Goal: Task Accomplishment & Management: Manage account settings

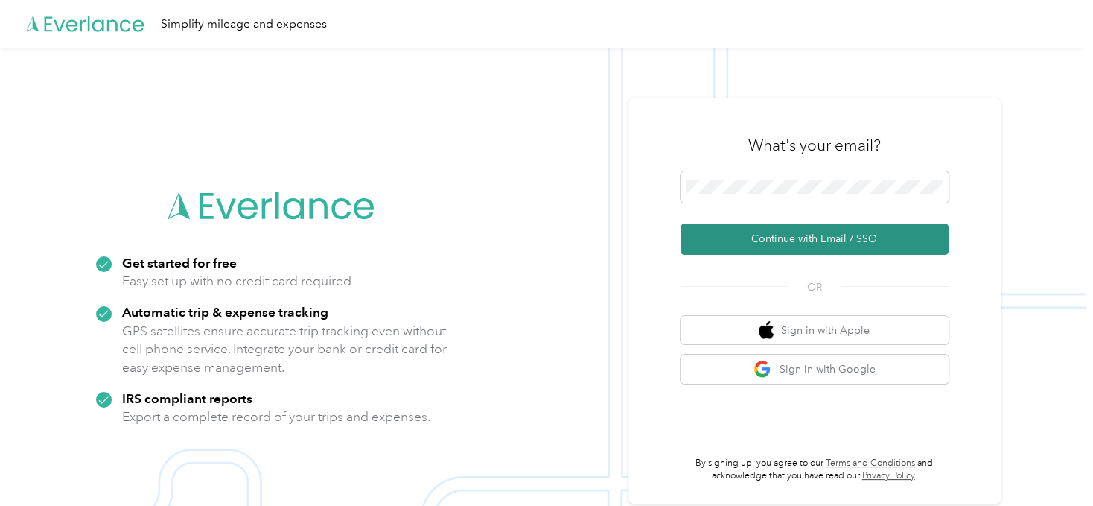
click at [812, 235] on button "Continue with Email / SSO" at bounding box center [815, 238] width 268 height 31
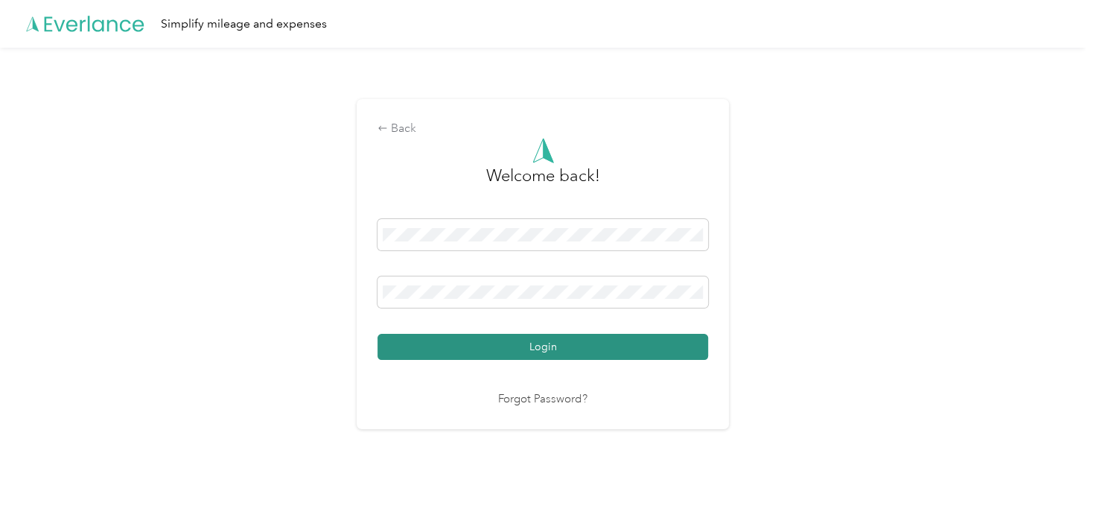
click at [560, 347] on button "Login" at bounding box center [543, 347] width 331 height 26
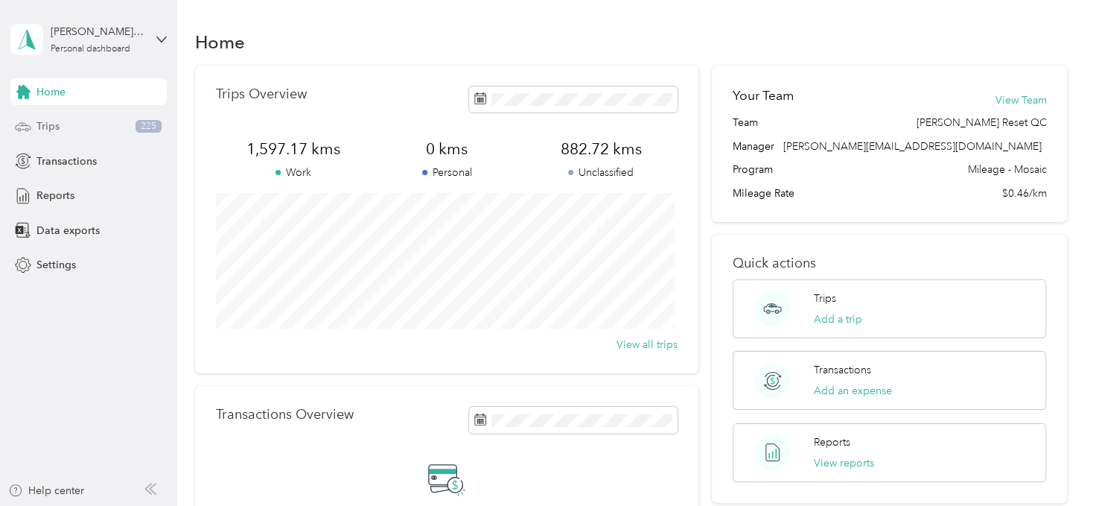
click at [65, 126] on div "Trips 225" at bounding box center [88, 126] width 156 height 27
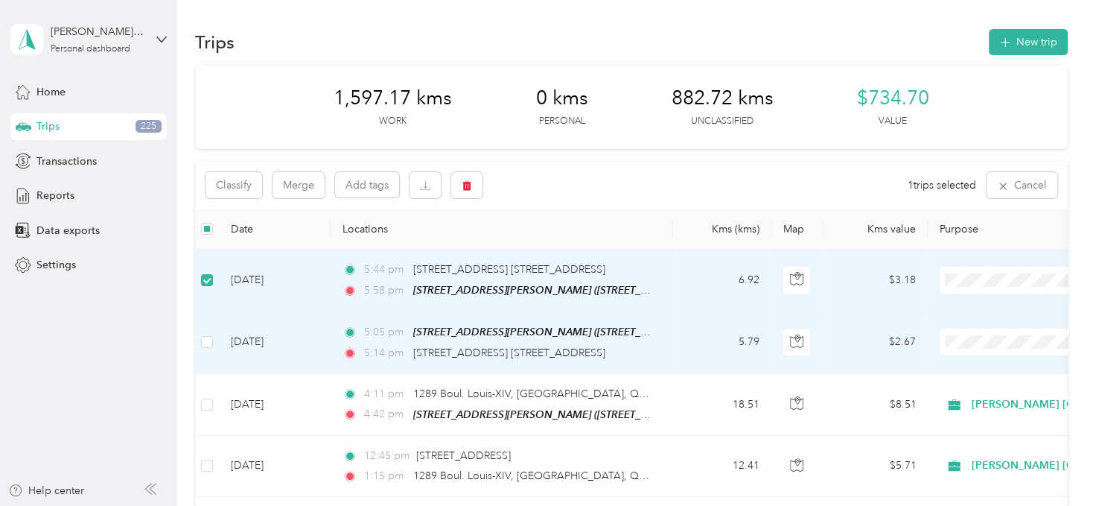
click at [215, 342] on td at bounding box center [207, 342] width 24 height 62
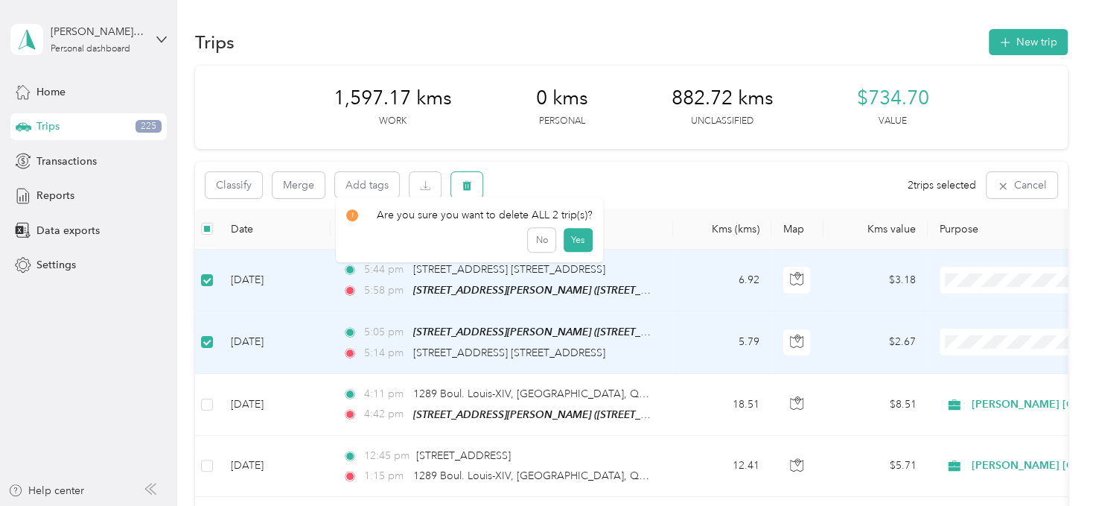
click at [464, 182] on icon "button" at bounding box center [467, 186] width 9 height 10
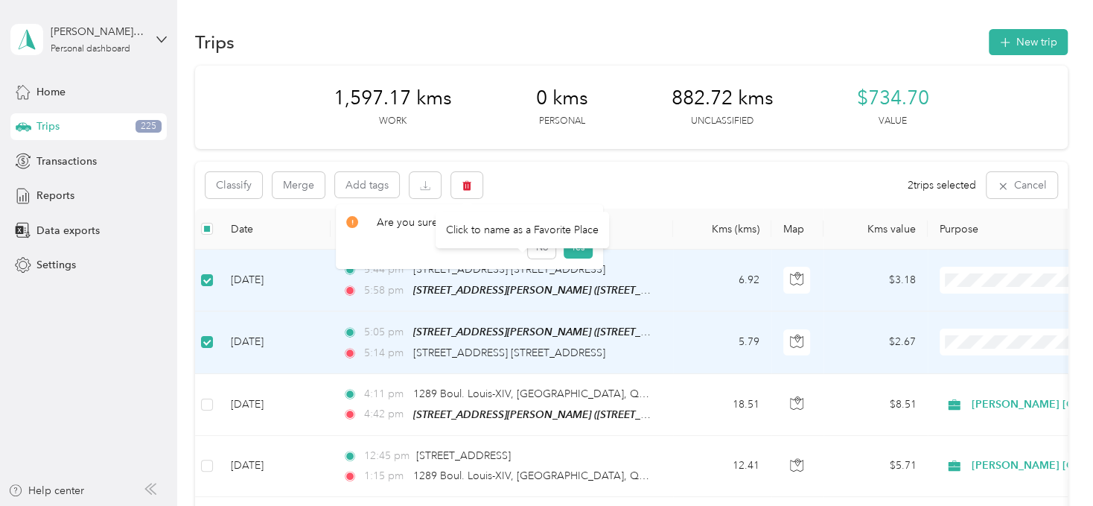
click at [575, 244] on div "Click to name as a Favorite Place" at bounding box center [523, 230] width 174 height 36
click at [576, 251] on button "Yes" at bounding box center [578, 247] width 29 height 24
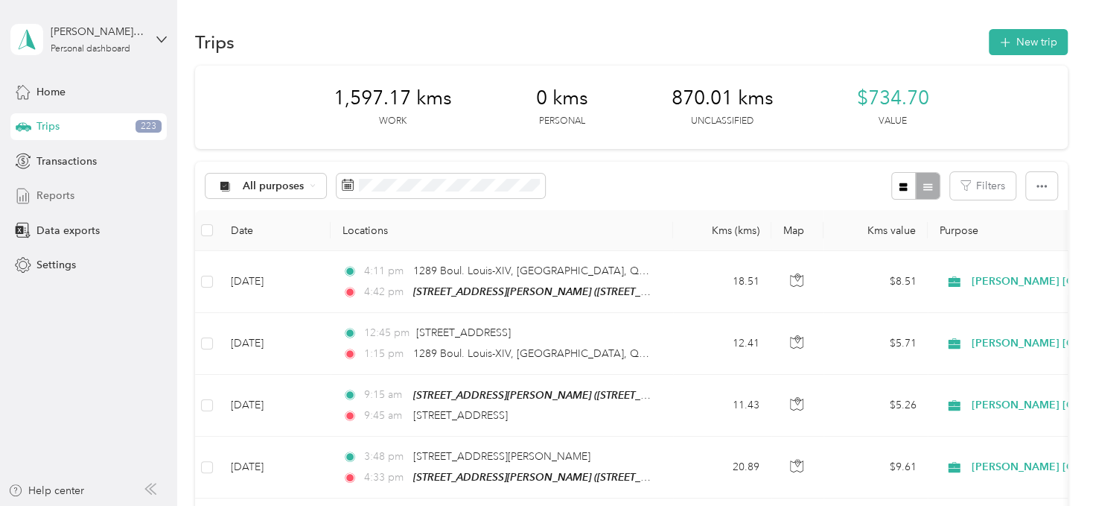
click at [44, 195] on span "Reports" at bounding box center [55, 196] width 38 height 16
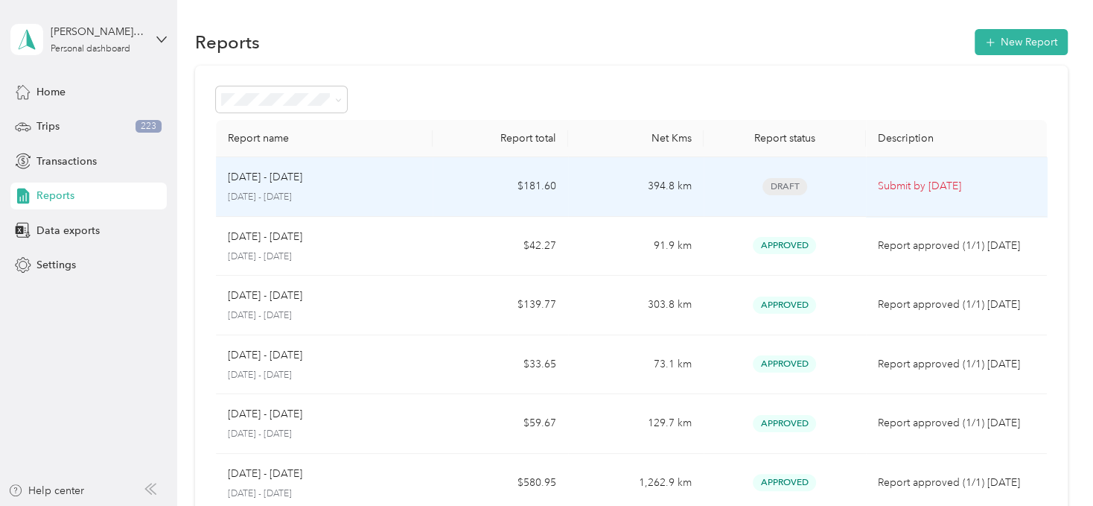
click at [378, 179] on div "[DATE] - [DATE]" at bounding box center [324, 177] width 193 height 16
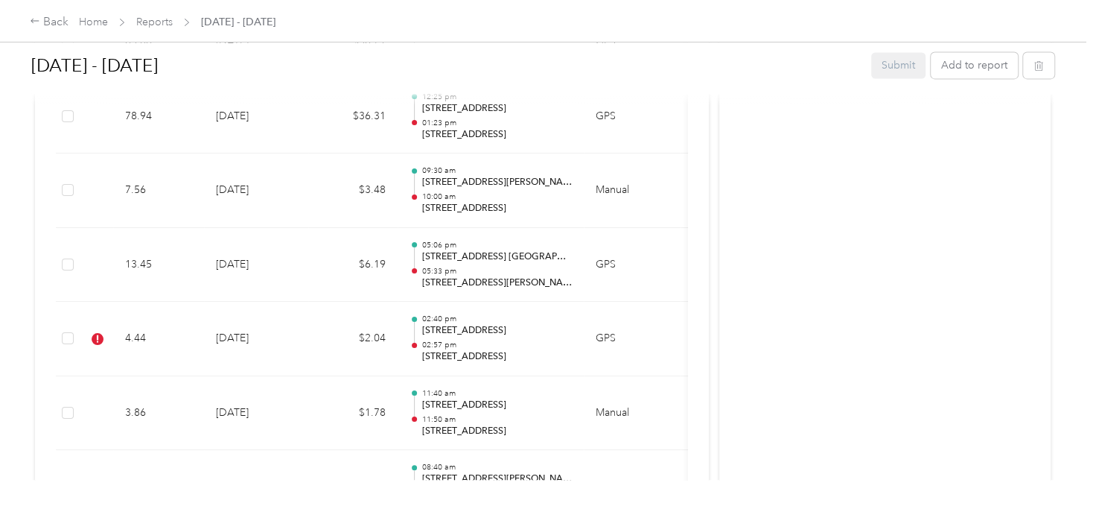
scroll to position [1490, 0]
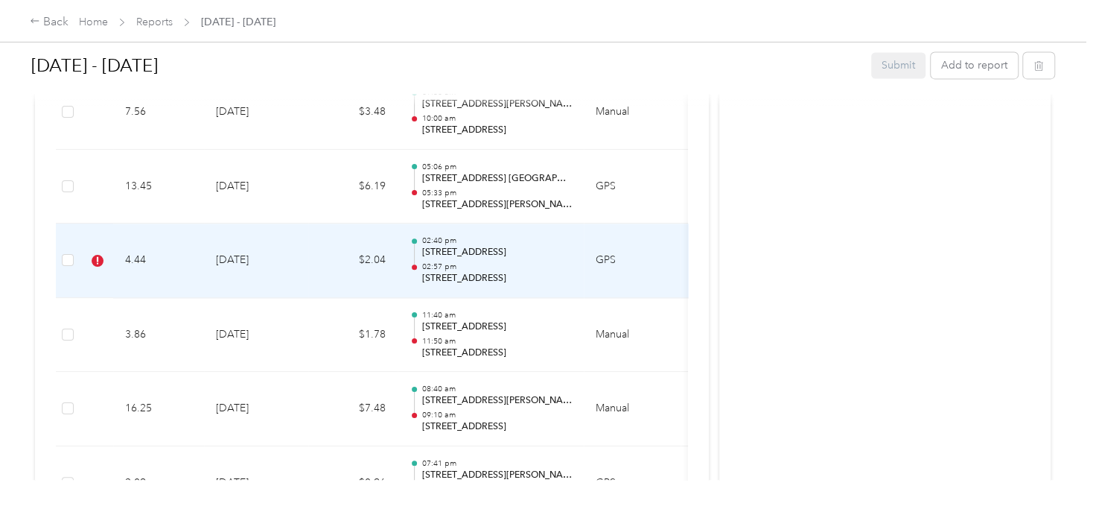
click at [99, 255] on icon at bounding box center [98, 261] width 12 height 12
click at [187, 241] on td "4.44" at bounding box center [158, 260] width 91 height 74
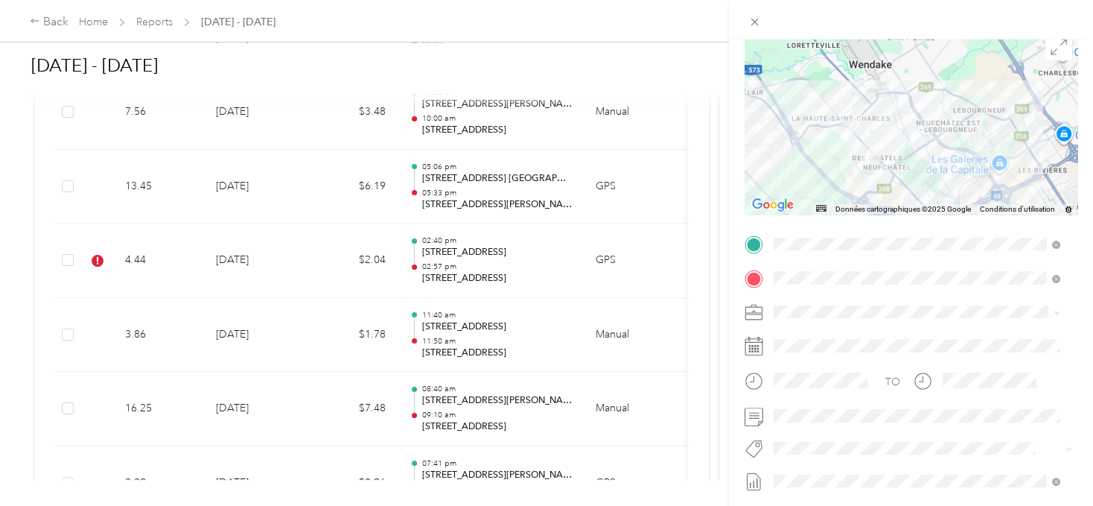
scroll to position [149, 0]
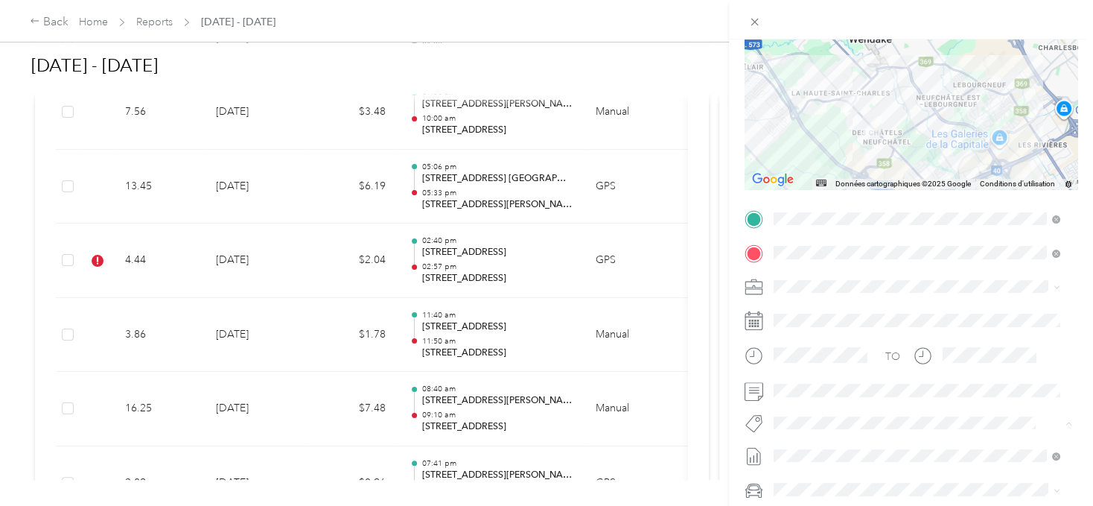
click at [828, 365] on span "Rt Coty Reset" at bounding box center [816, 367] width 54 height 13
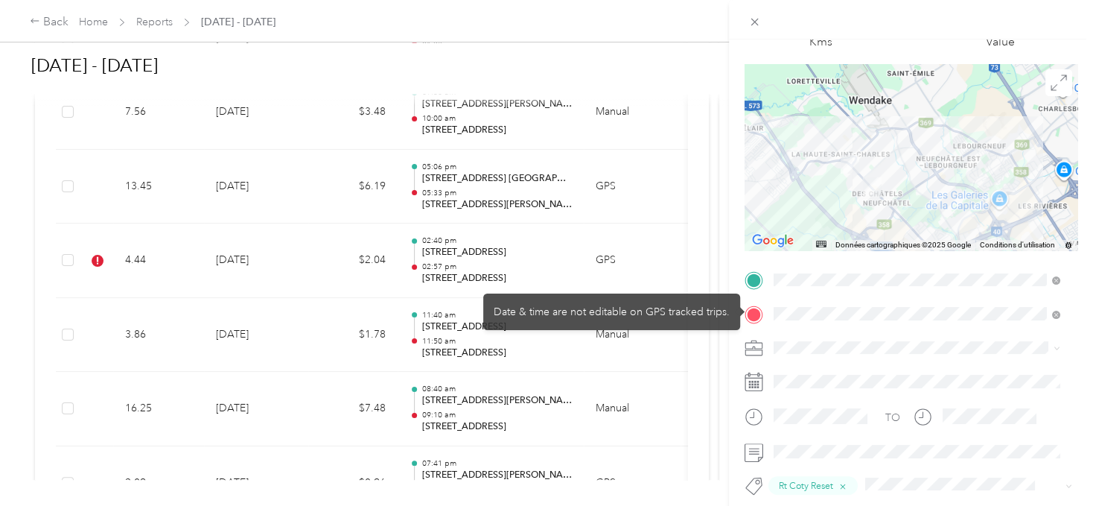
scroll to position [0, 0]
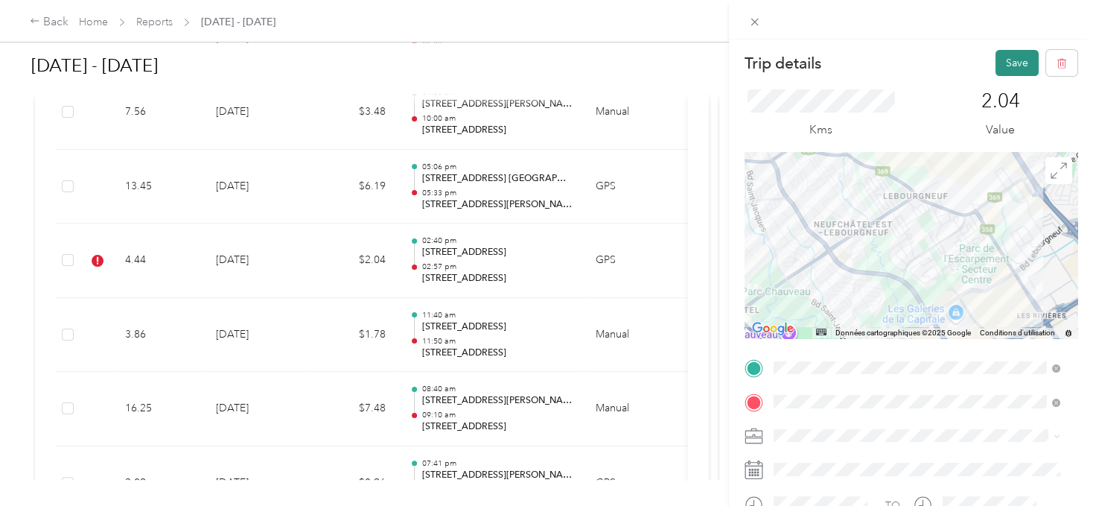
click at [1006, 66] on button "Save" at bounding box center [1017, 63] width 43 height 26
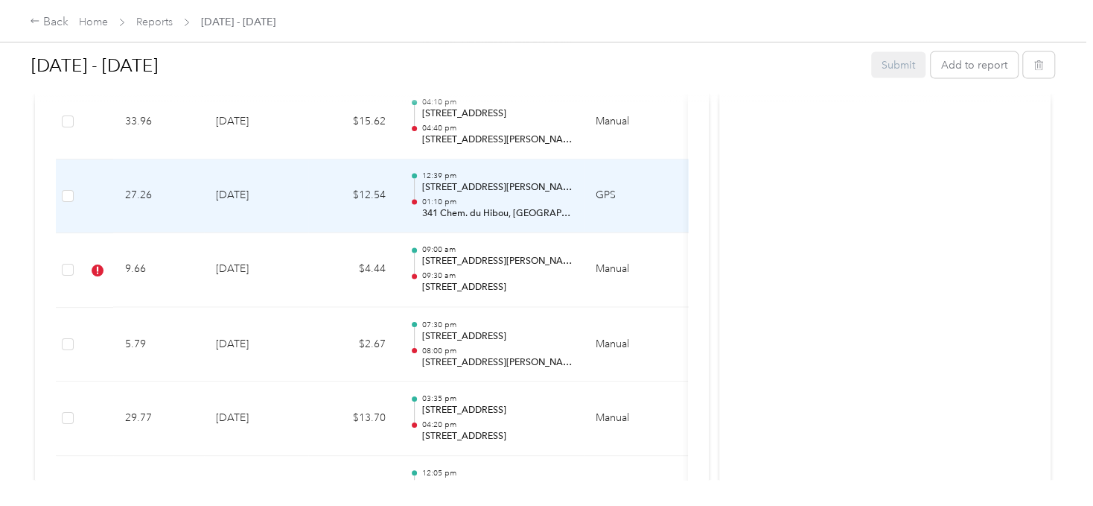
scroll to position [1936, 0]
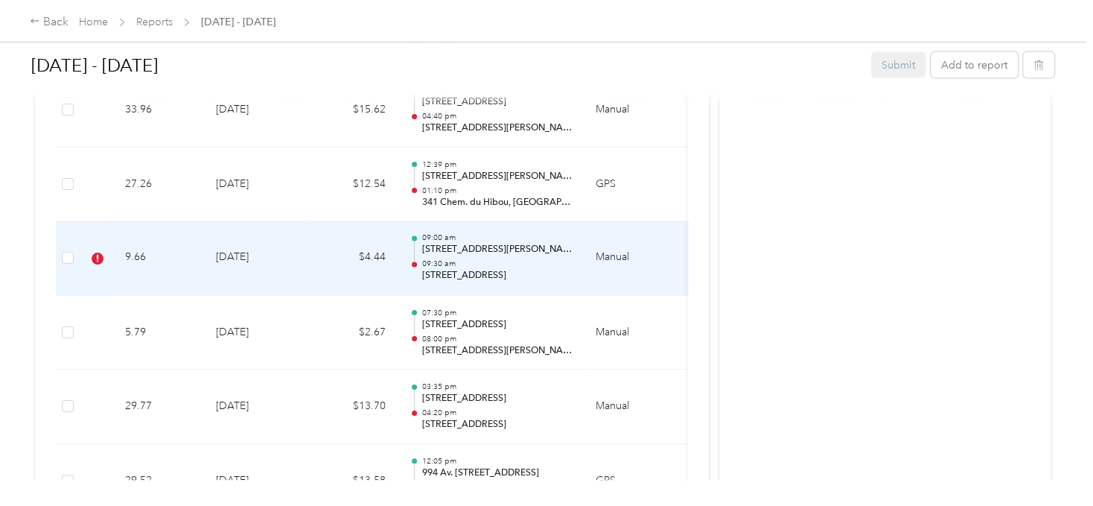
click at [285, 252] on td "[DATE]" at bounding box center [256, 258] width 104 height 74
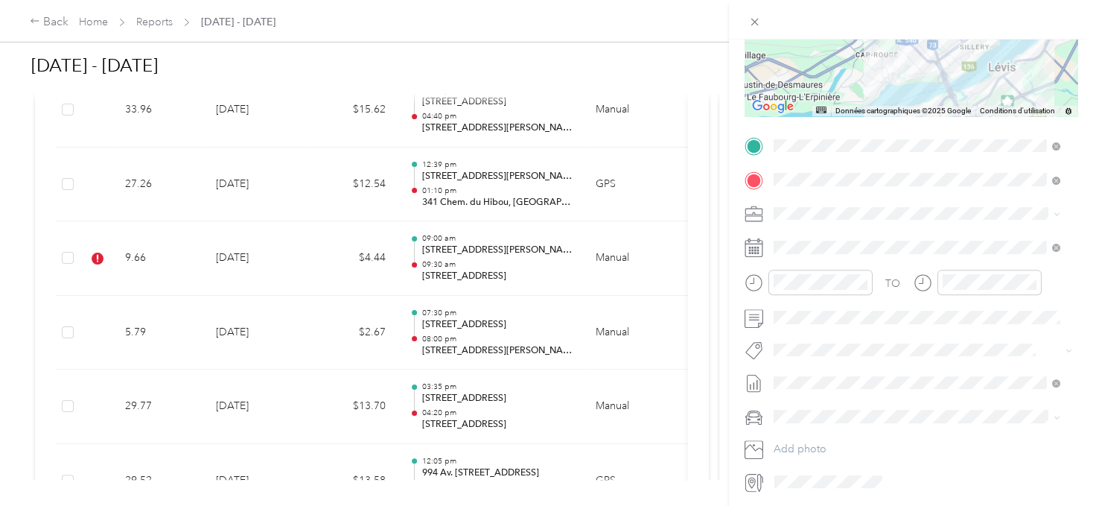
scroll to position [223, 0]
click at [804, 409] on button "Rt Coty Reset" at bounding box center [815, 403] width 75 height 19
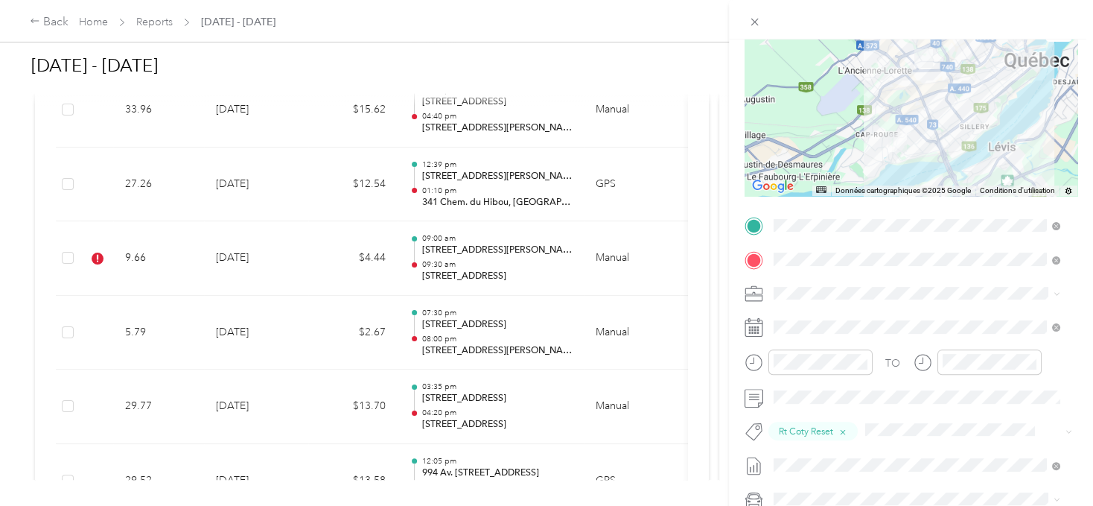
scroll to position [0, 0]
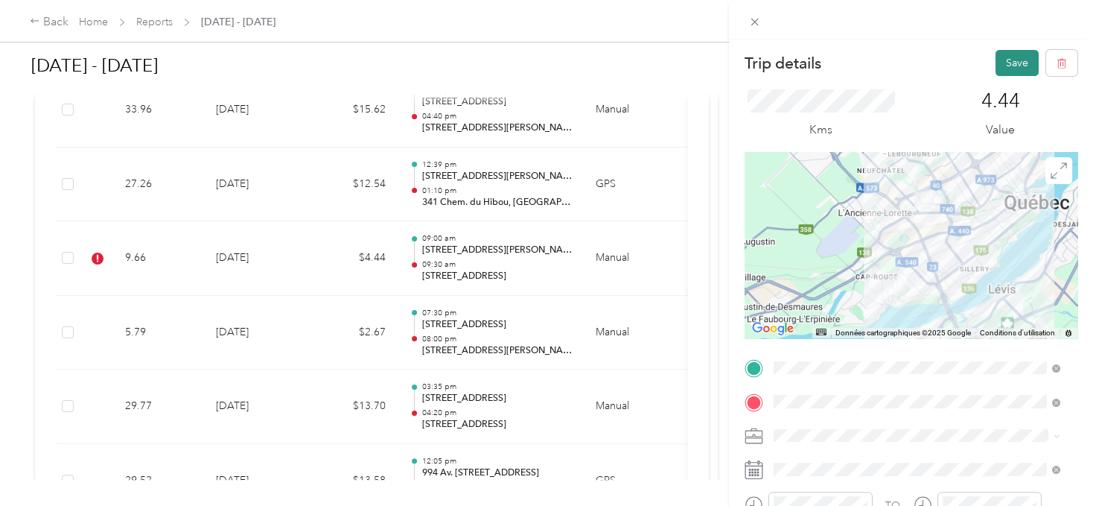
click at [997, 63] on button "Save" at bounding box center [1017, 63] width 43 height 26
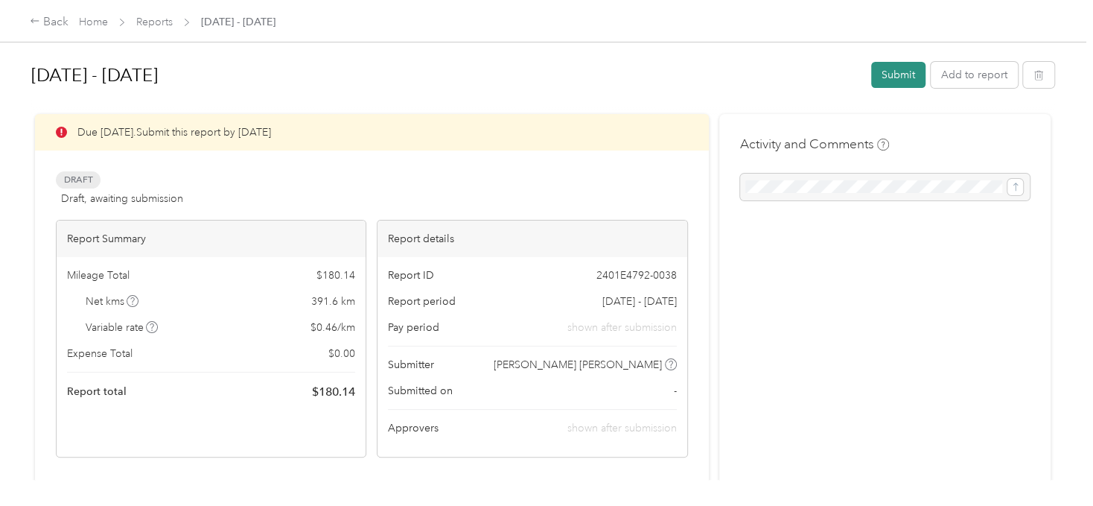
click at [890, 72] on button "Submit" at bounding box center [898, 75] width 54 height 26
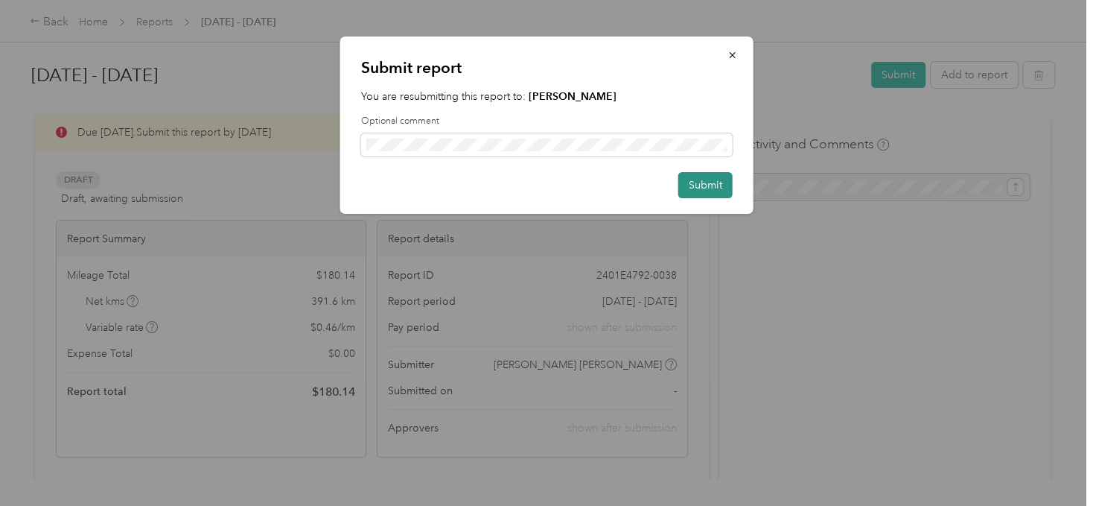
click at [710, 190] on button "Submit" at bounding box center [706, 185] width 54 height 26
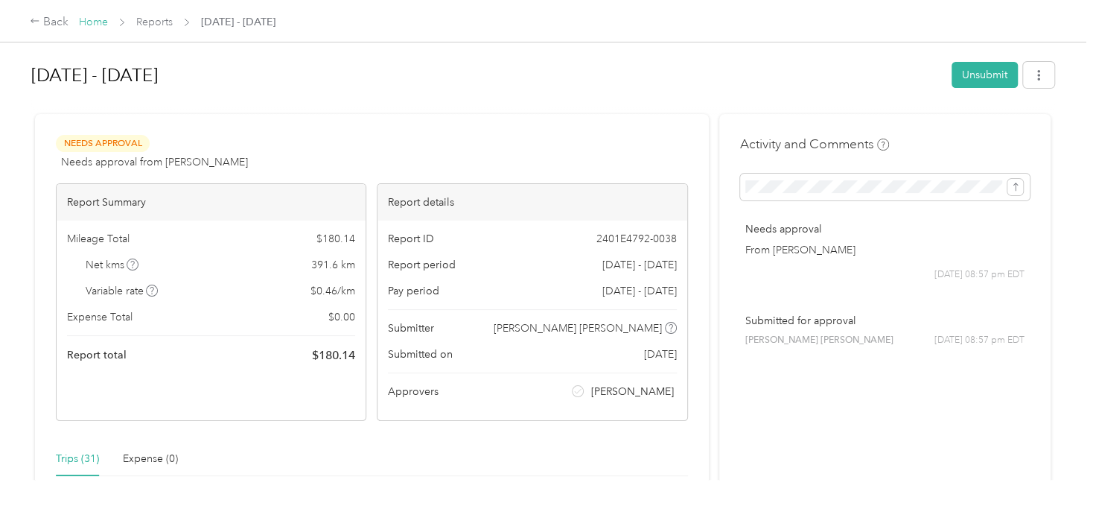
click at [98, 25] on link "Home" at bounding box center [93, 22] width 29 height 13
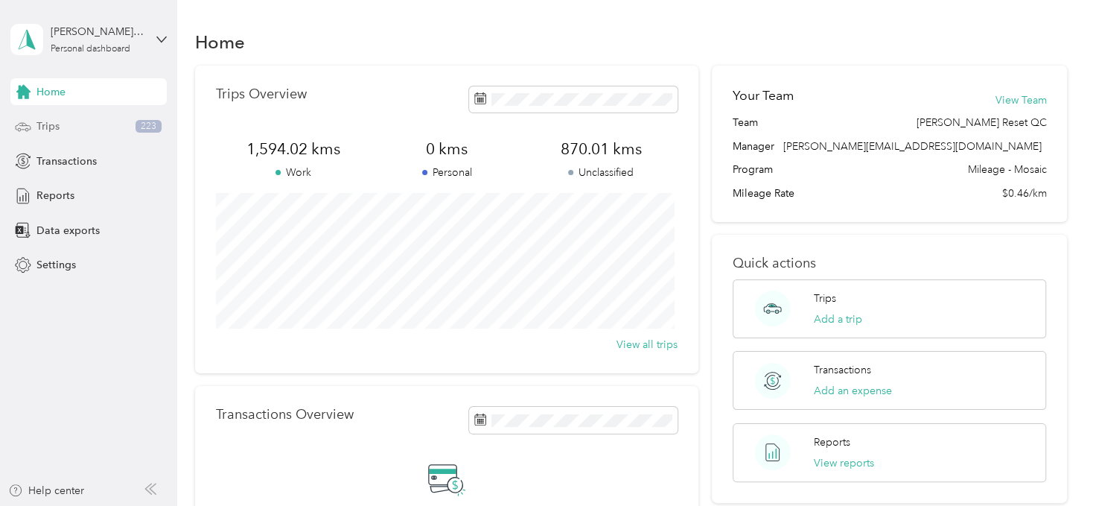
click at [44, 122] on span "Trips" at bounding box center [47, 126] width 23 height 16
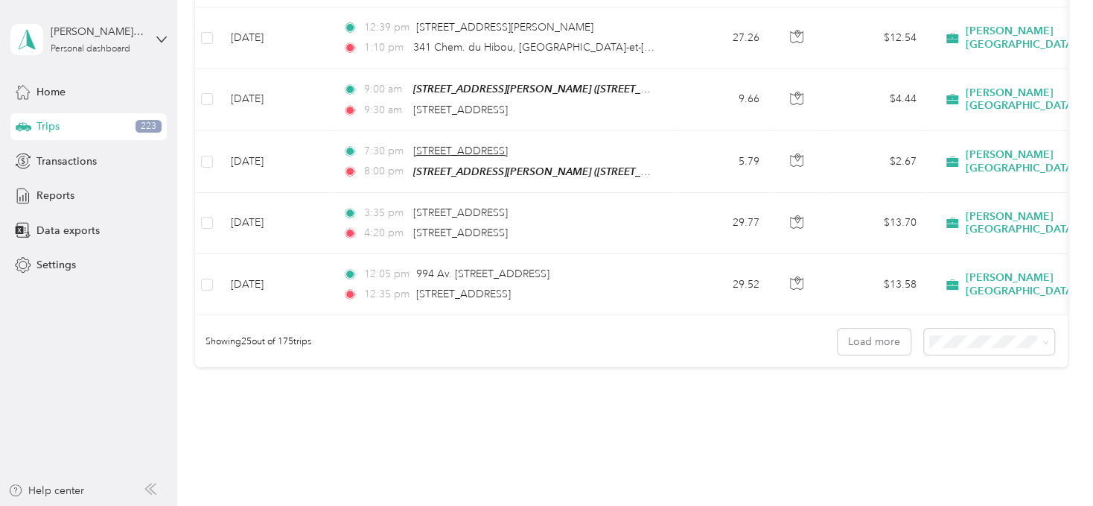
scroll to position [1540, 0]
